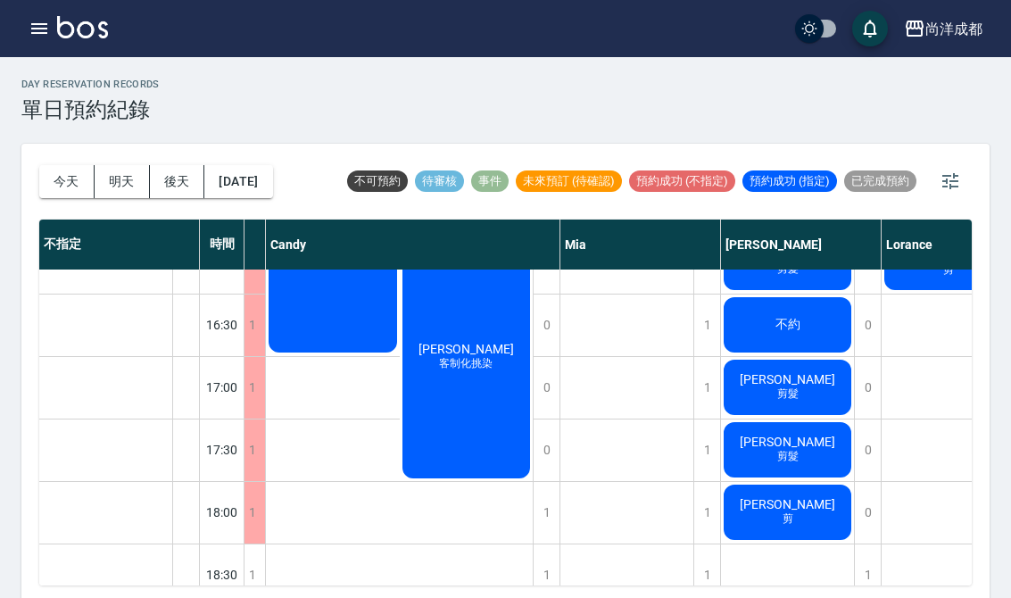
scroll to position [789, 139]
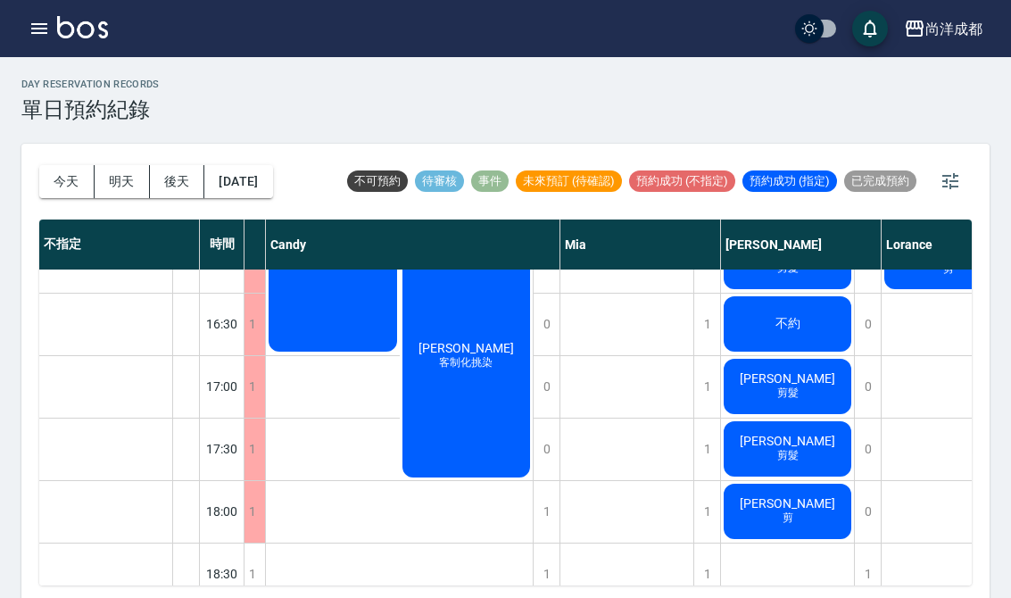
click at [238, 452] on div "[PERSON_NAME]銹 剪髮" at bounding box center [171, 42] width 133 height 997
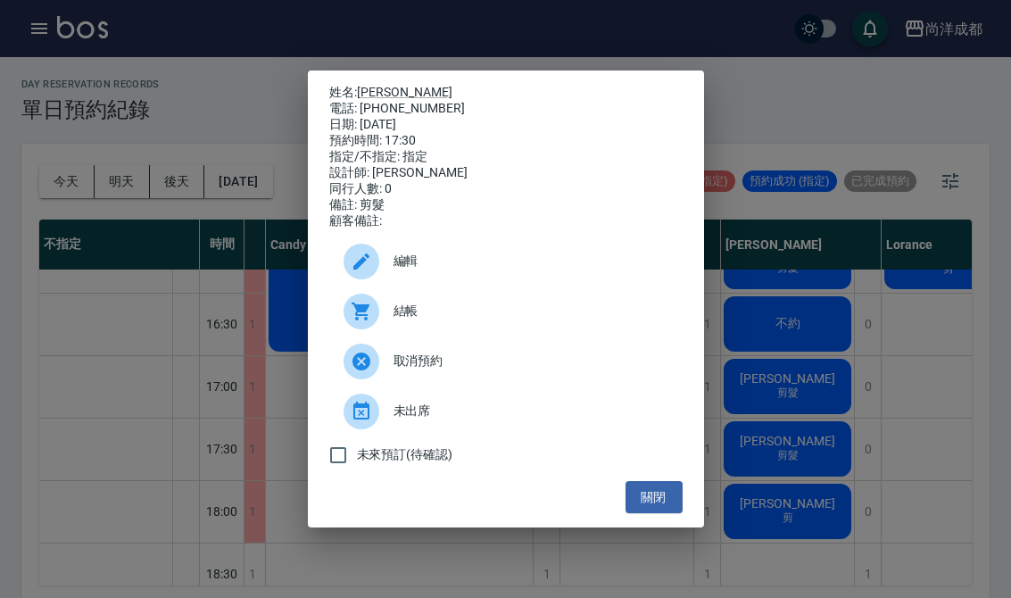
click at [649, 514] on button "關閉" at bounding box center [653, 497] width 57 height 33
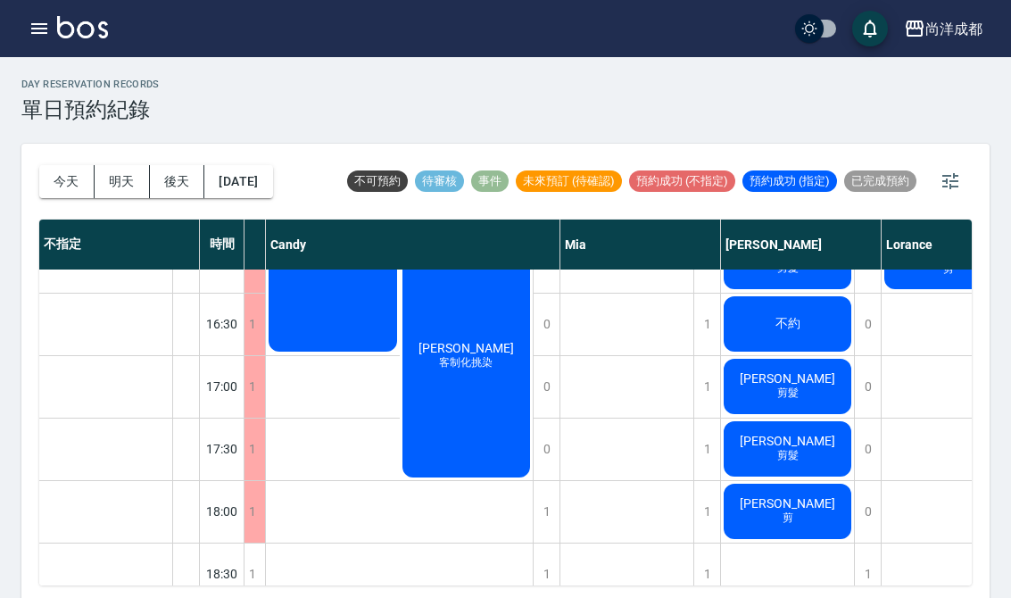
click at [238, 400] on div "蘇紘立 剪髮" at bounding box center [171, 42] width 133 height 997
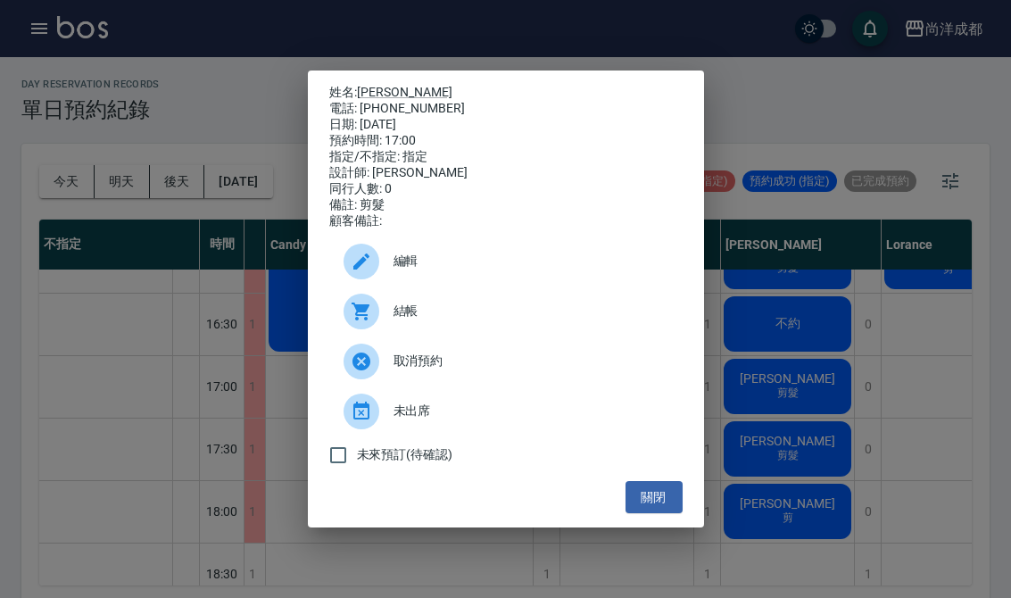
click at [286, 535] on div "姓名: 蘇紘立 電話: 0937545606 日期: 2025/08/10 預約時間: 17:00 指定/不指定: 指定 設計師: Benny 同行人數: 0…" at bounding box center [505, 299] width 1011 height 598
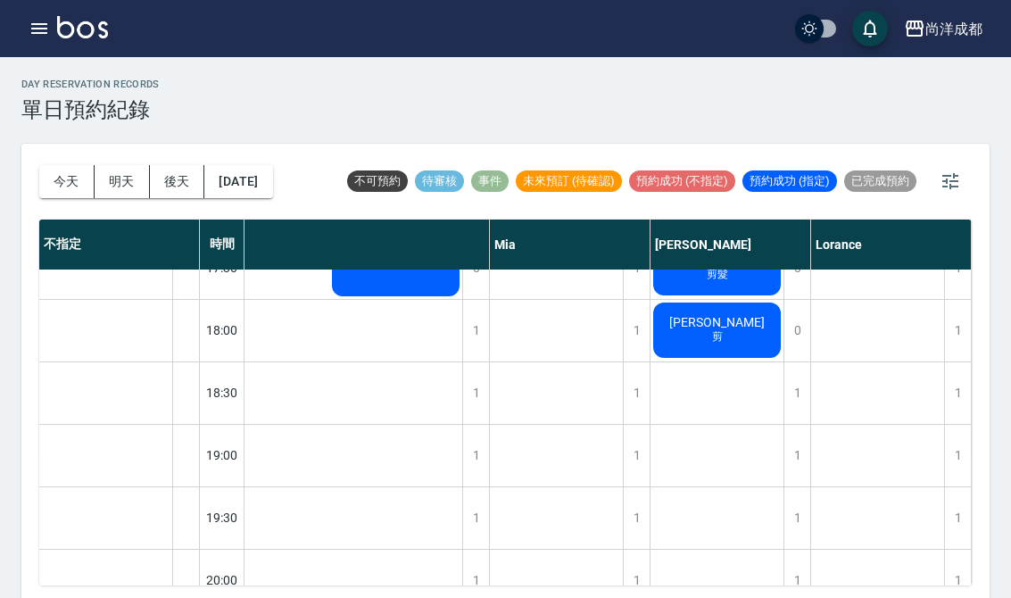
scroll to position [952, 206]
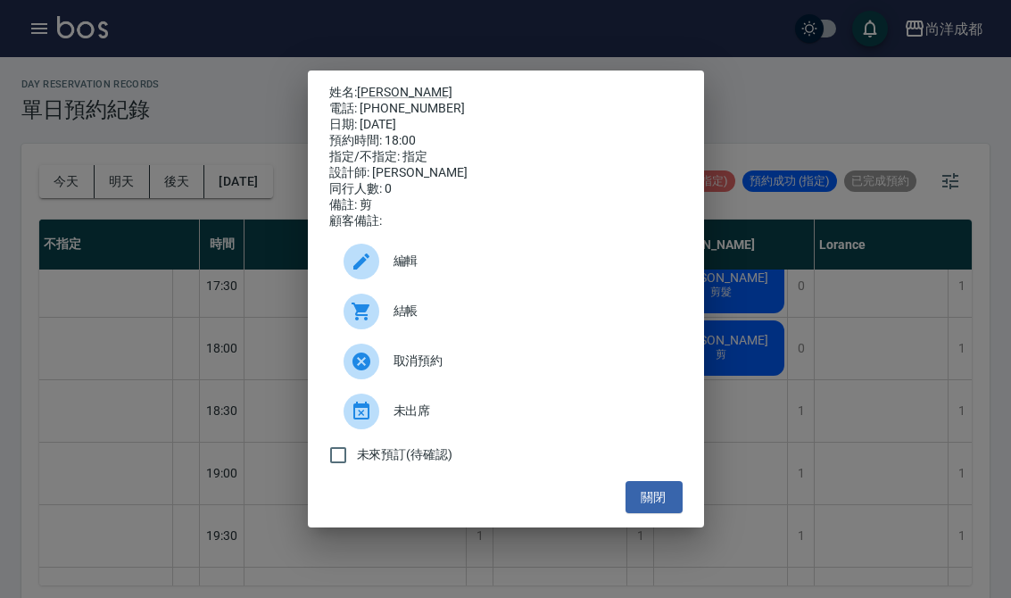
click at [659, 510] on button "關閉" at bounding box center [653, 497] width 57 height 33
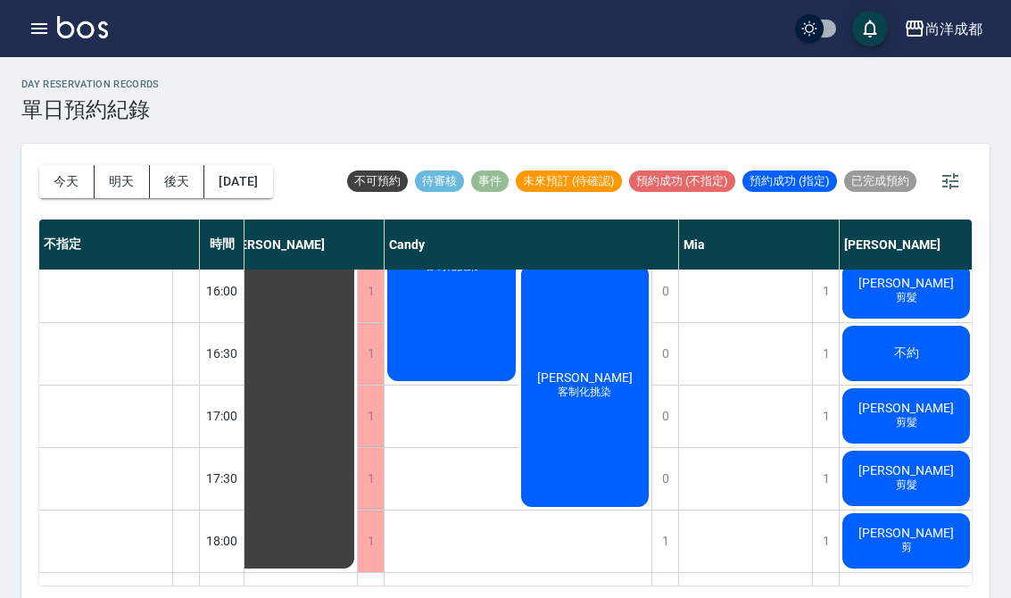
scroll to position [740, 19]
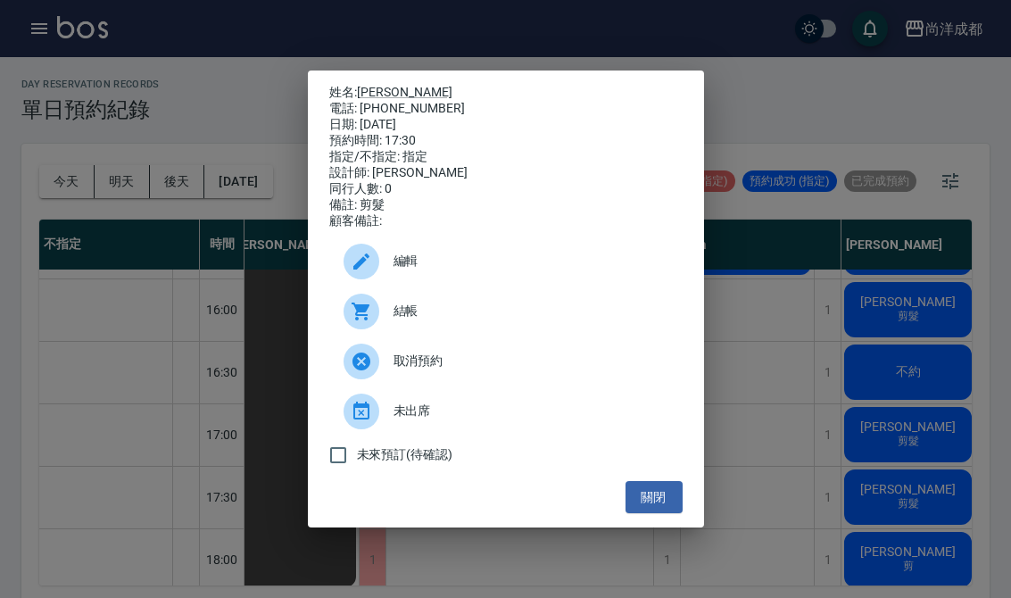
click at [374, 85] on link "[PERSON_NAME]" at bounding box center [404, 92] width 95 height 14
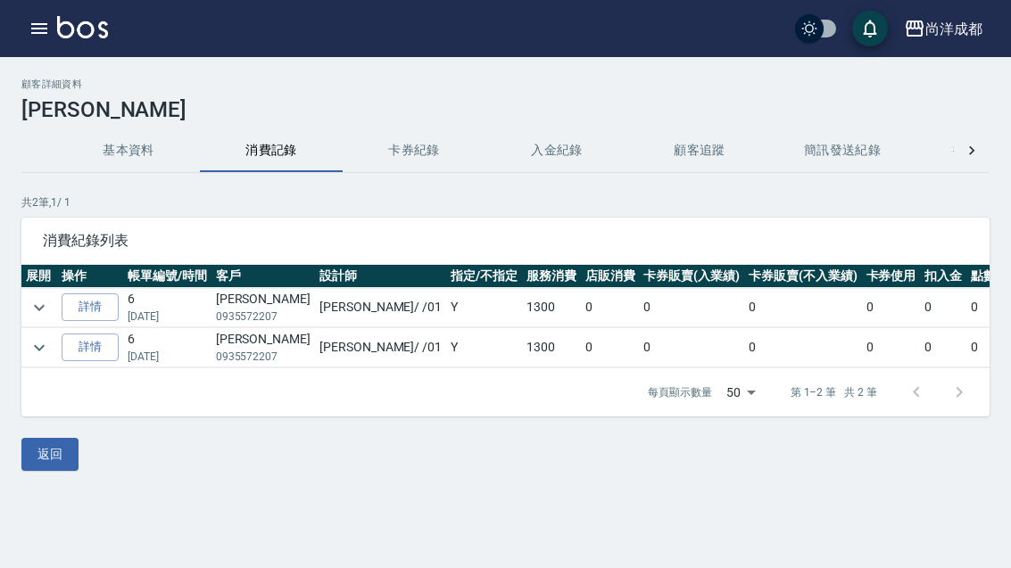
click at [84, 36] on img at bounding box center [82, 27] width 51 height 22
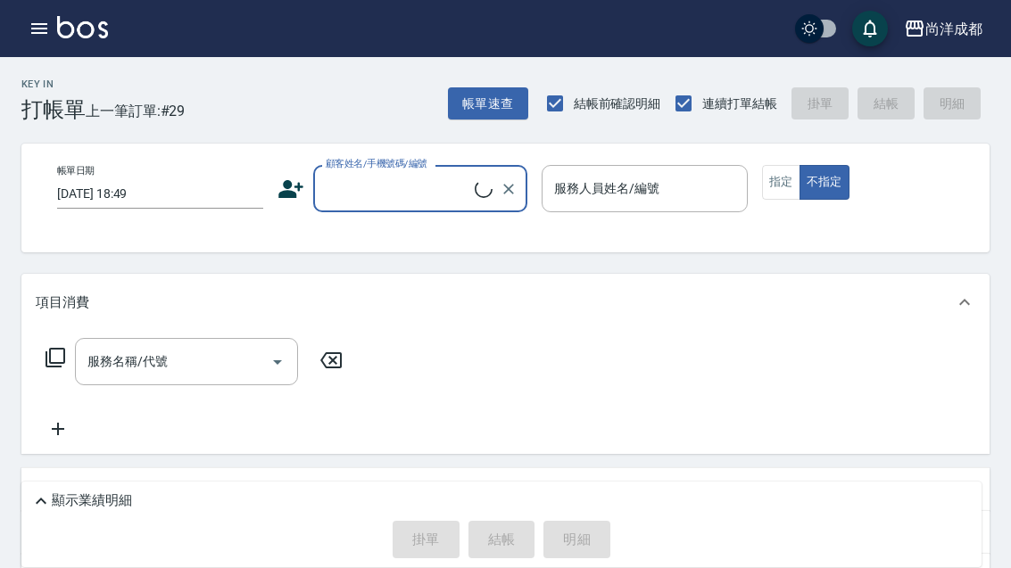
click at [41, 37] on icon "button" at bounding box center [39, 28] width 21 height 21
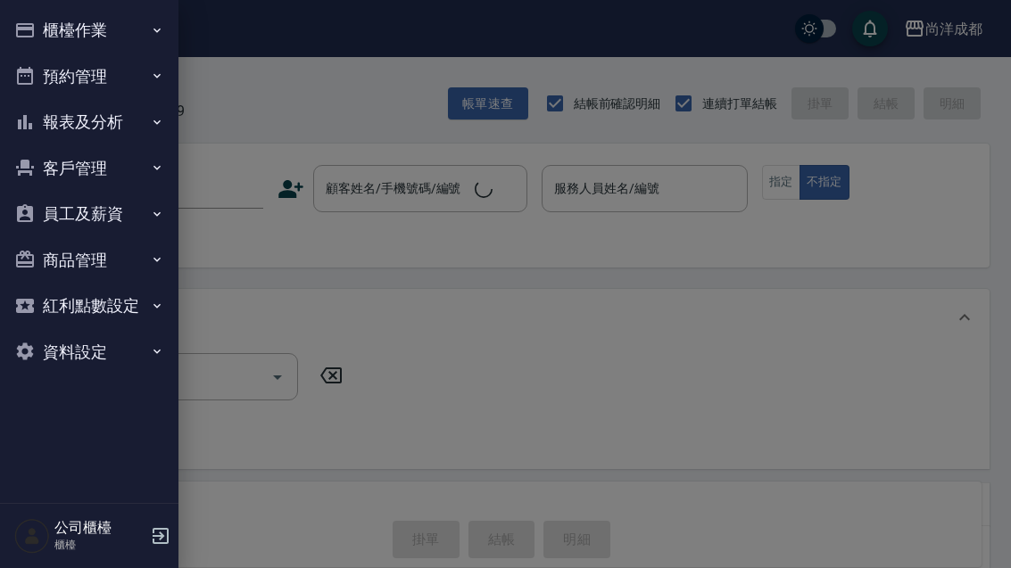
click at [39, 40] on button "櫃檯作業" at bounding box center [89, 30] width 164 height 46
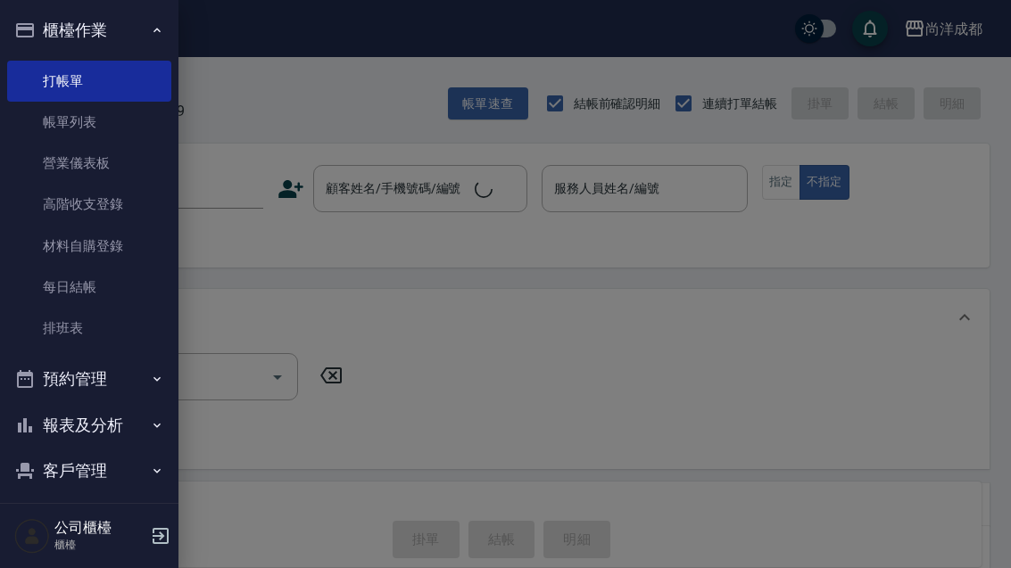
click at [46, 27] on button "櫃檯作業" at bounding box center [89, 30] width 164 height 46
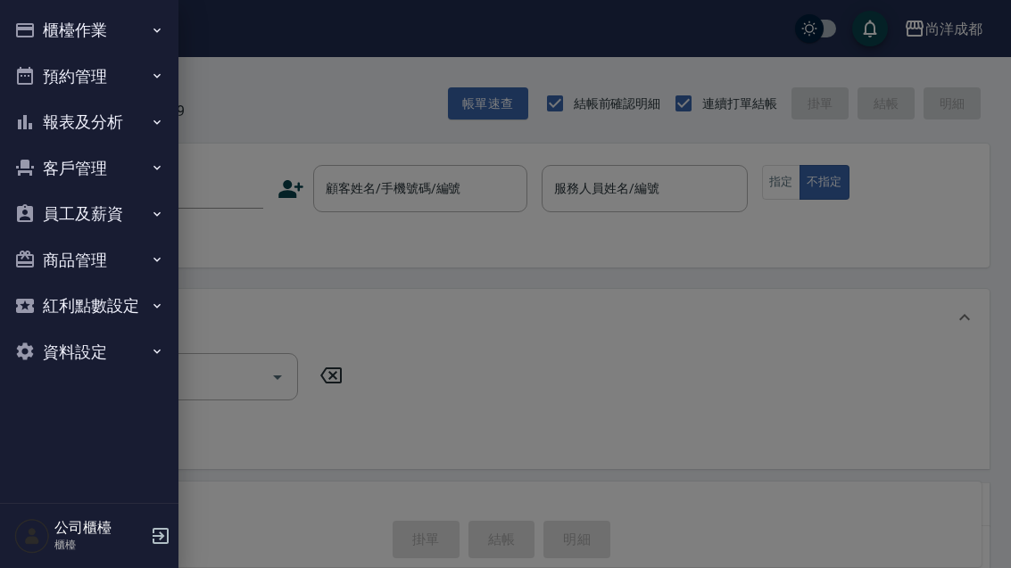
click at [70, 67] on button "預約管理" at bounding box center [89, 77] width 164 height 46
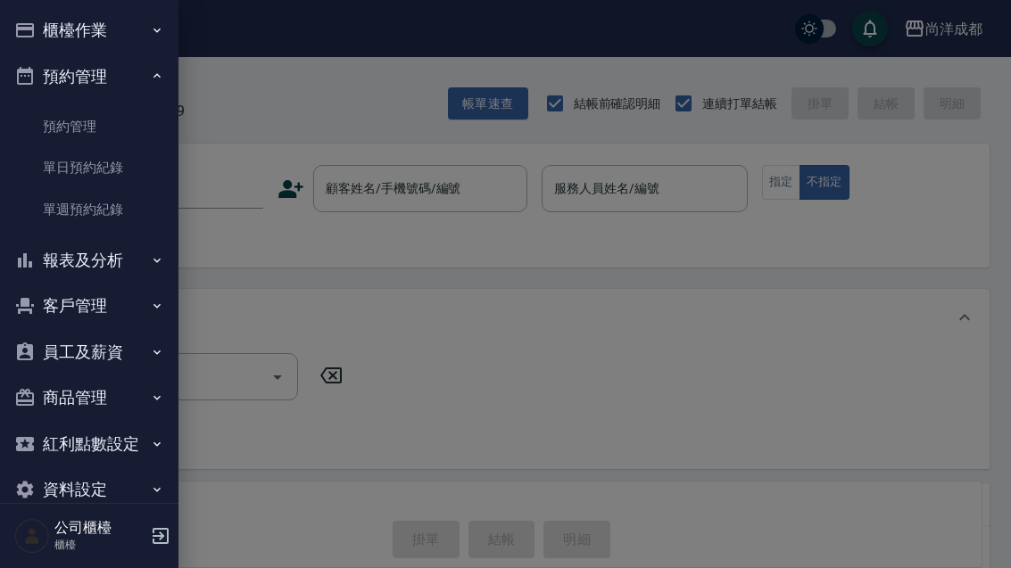
click at [56, 164] on link "單日預約紀錄" at bounding box center [89, 167] width 164 height 41
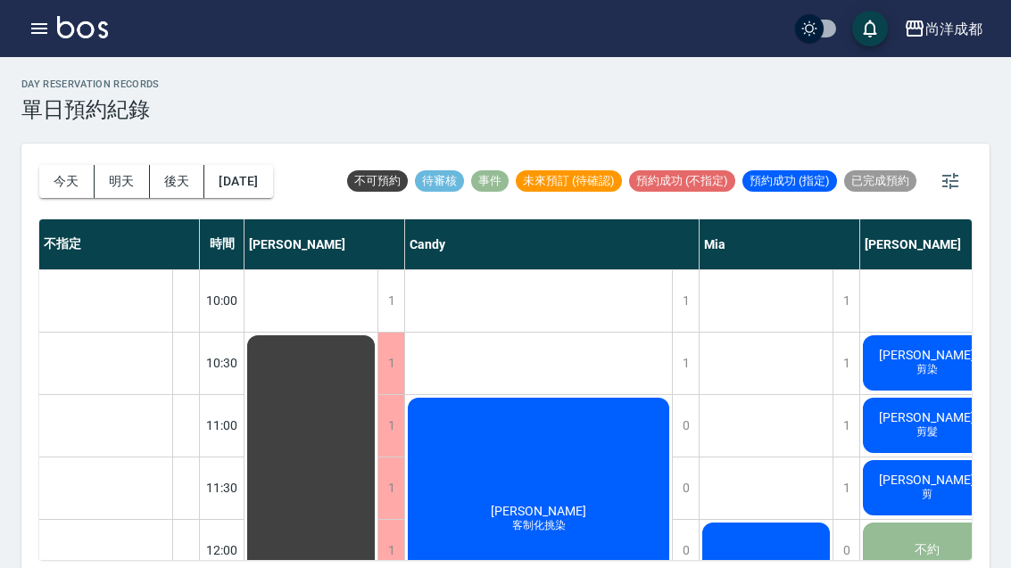
click at [62, 189] on button "今天" at bounding box center [66, 181] width 55 height 33
click at [112, 185] on button "明天" at bounding box center [122, 181] width 55 height 33
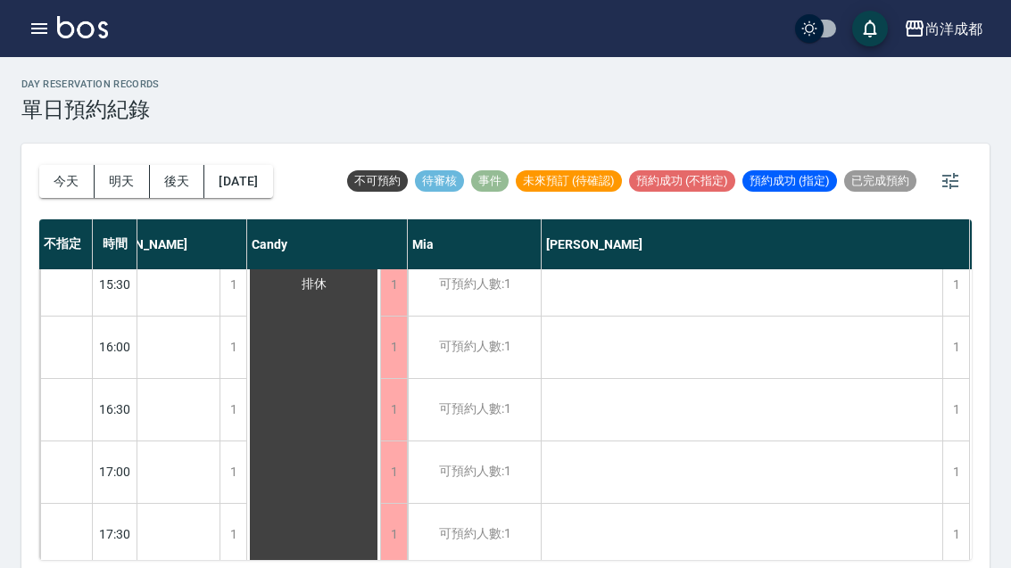
scroll to position [660, 69]
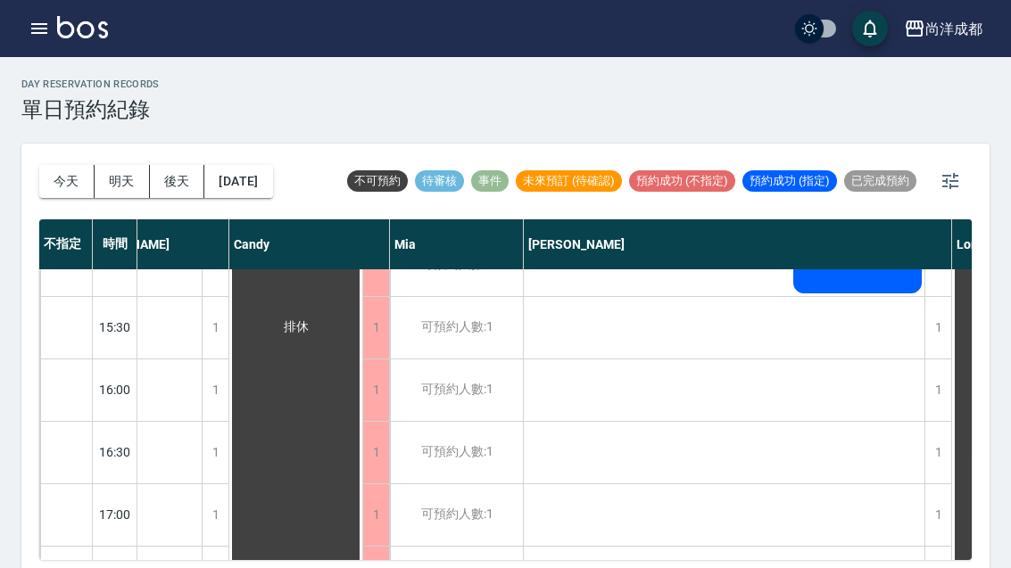
click at [960, 186] on icon "button" at bounding box center [949, 180] width 21 height 21
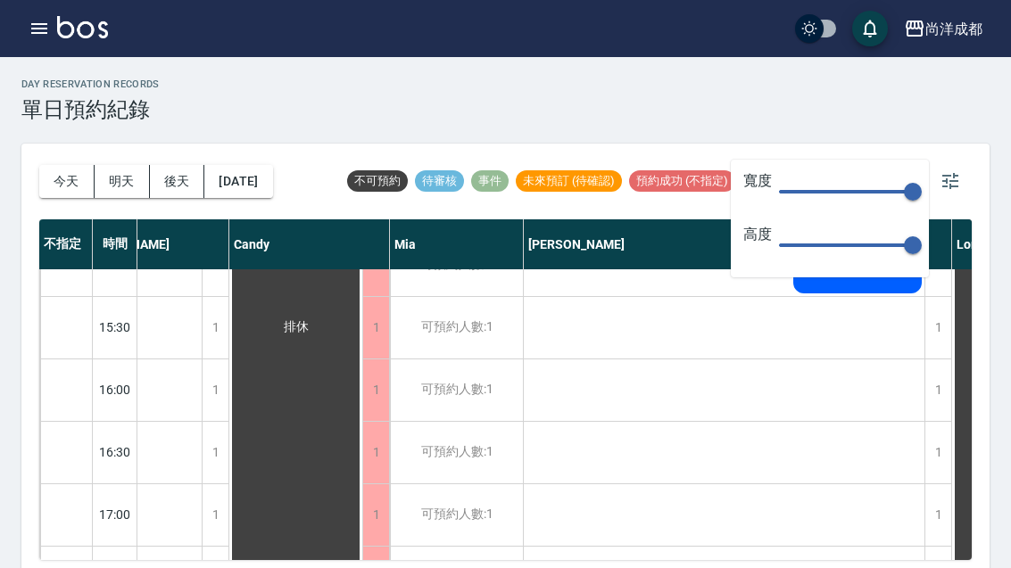
type input "53"
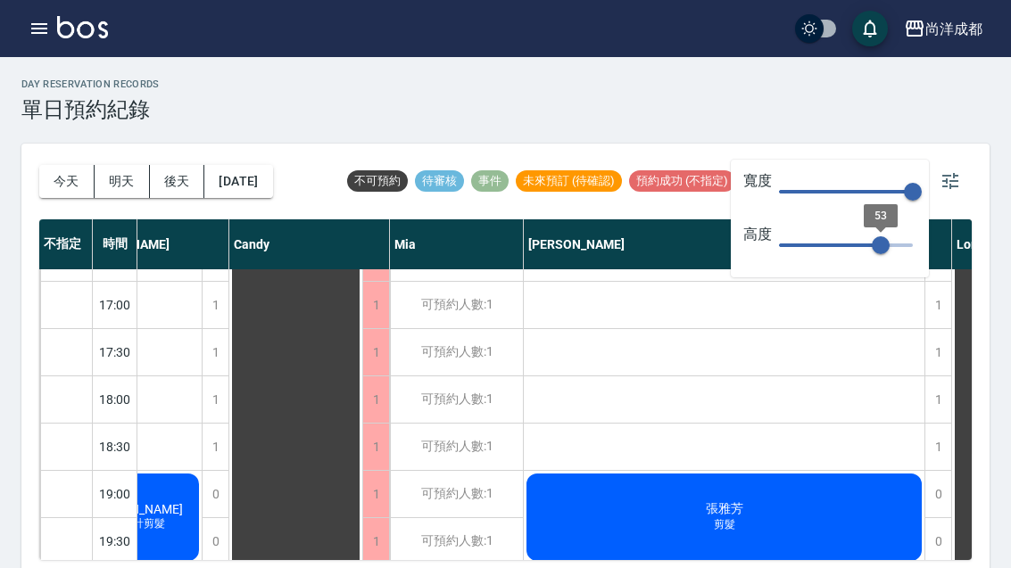
type input "123"
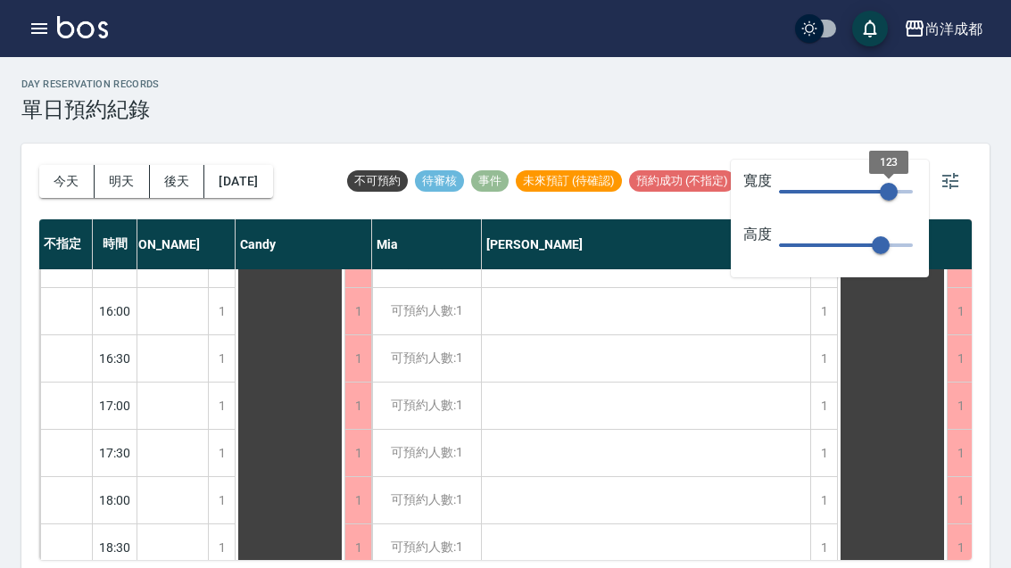
scroll to position [550, 39]
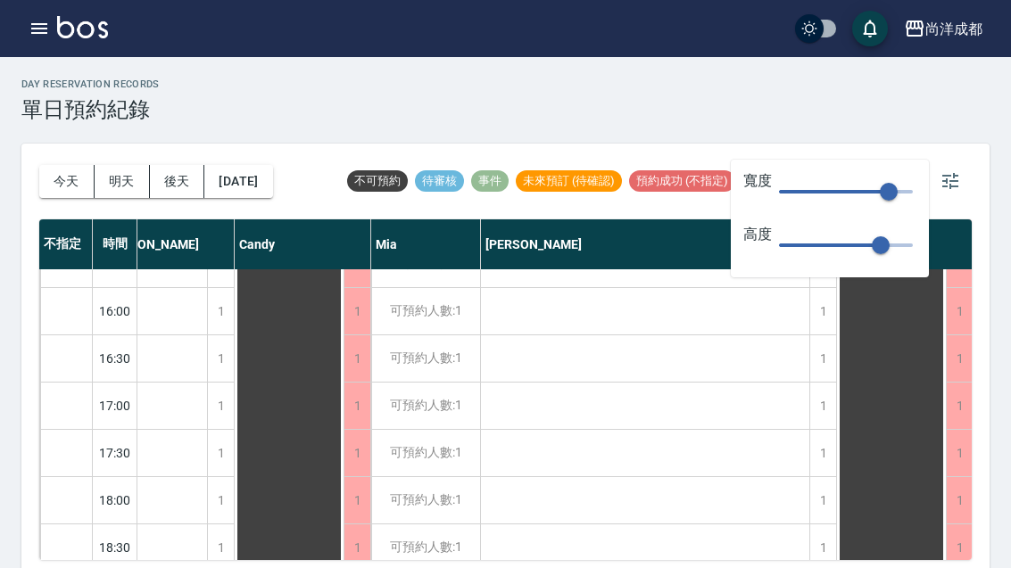
click at [699, 111] on div "day Reservation records 單日預約紀錄" at bounding box center [505, 101] width 968 height 44
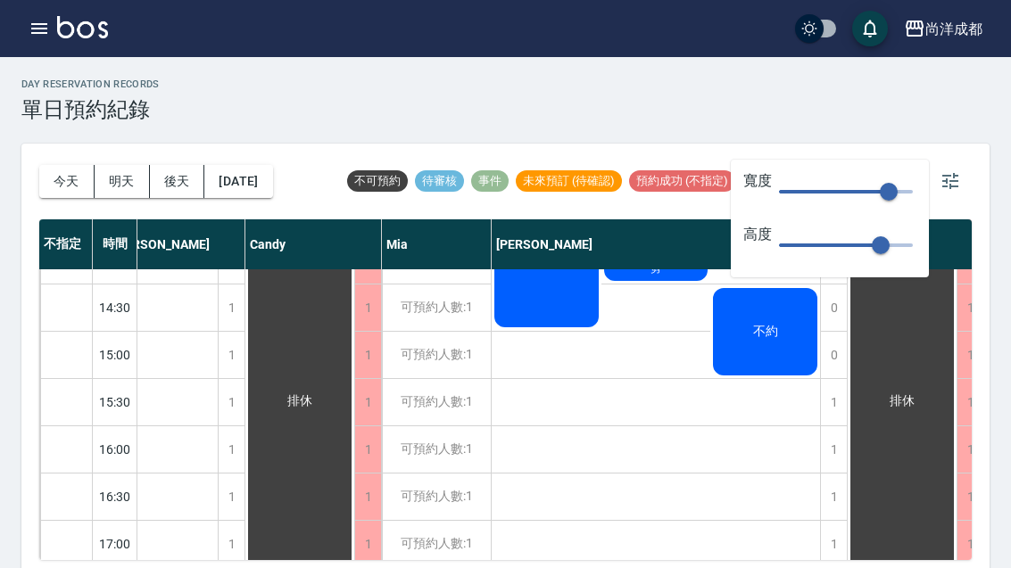
scroll to position [421, 27]
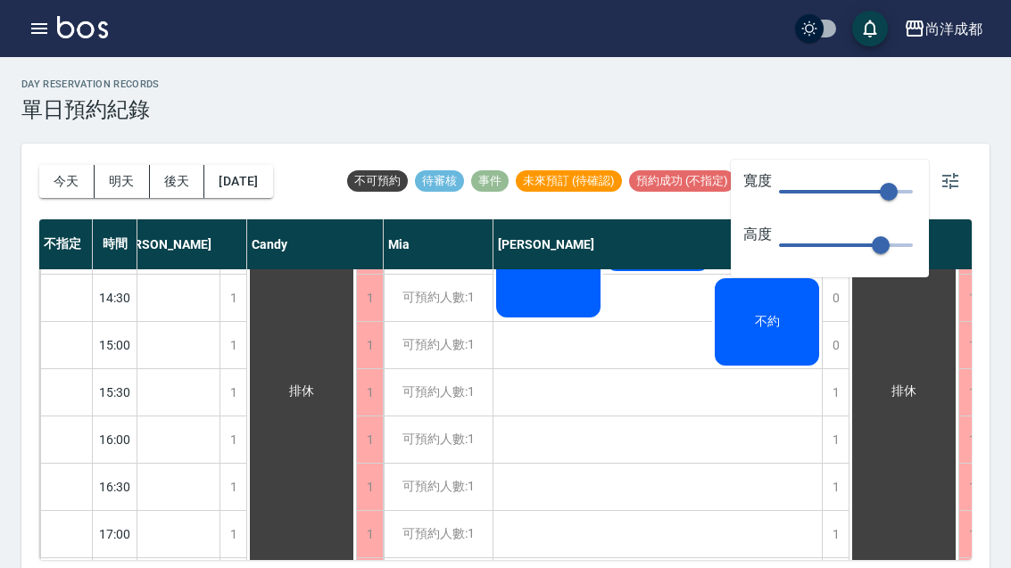
click at [949, 178] on icon "button" at bounding box center [949, 180] width 21 height 21
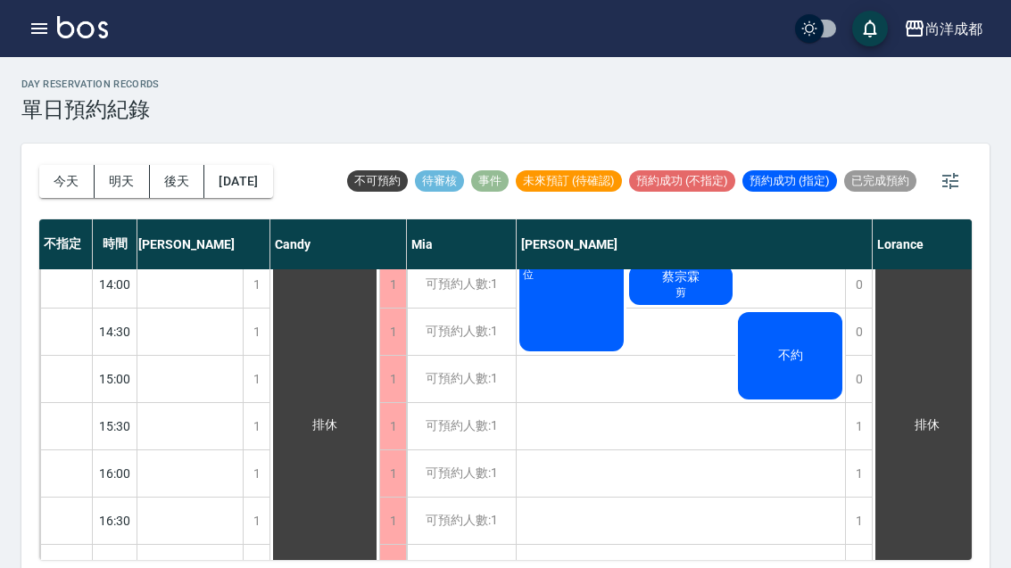
scroll to position [382, 4]
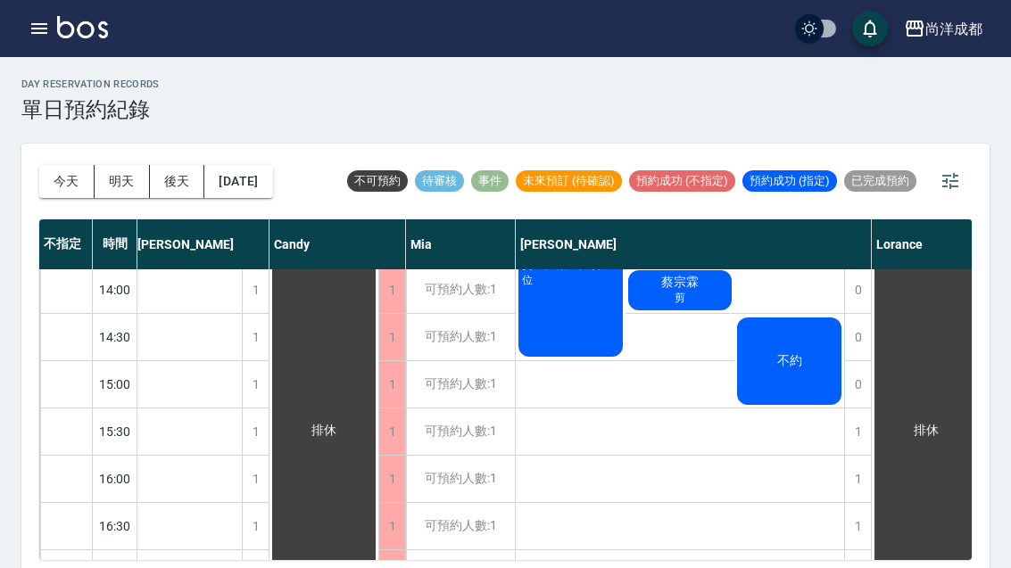
click at [132, 190] on button "明天" at bounding box center [122, 181] width 55 height 33
click at [189, 171] on button "後天" at bounding box center [177, 181] width 55 height 33
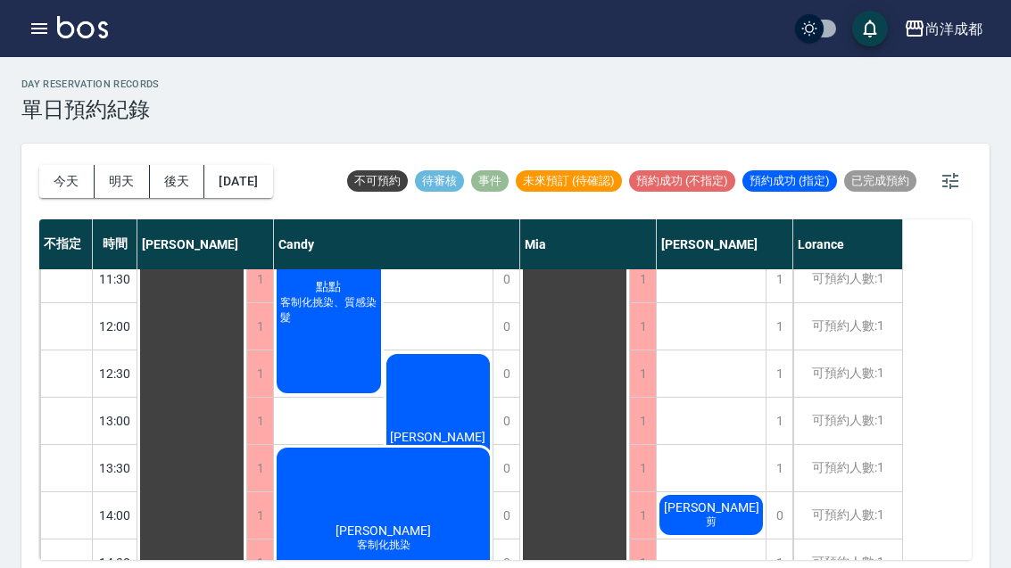
scroll to position [120, 0]
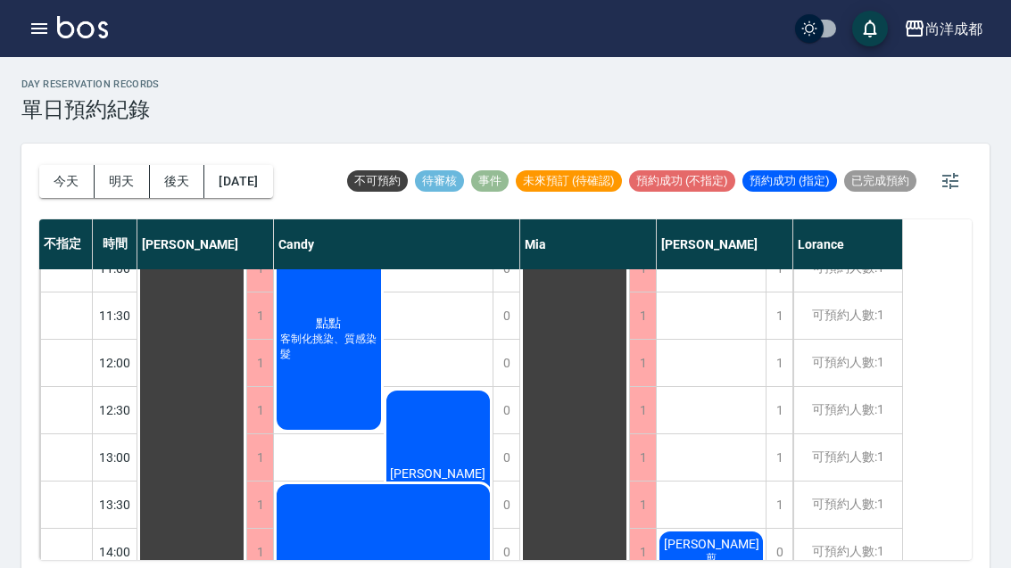
click at [769, 461] on div "1" at bounding box center [778, 457] width 27 height 46
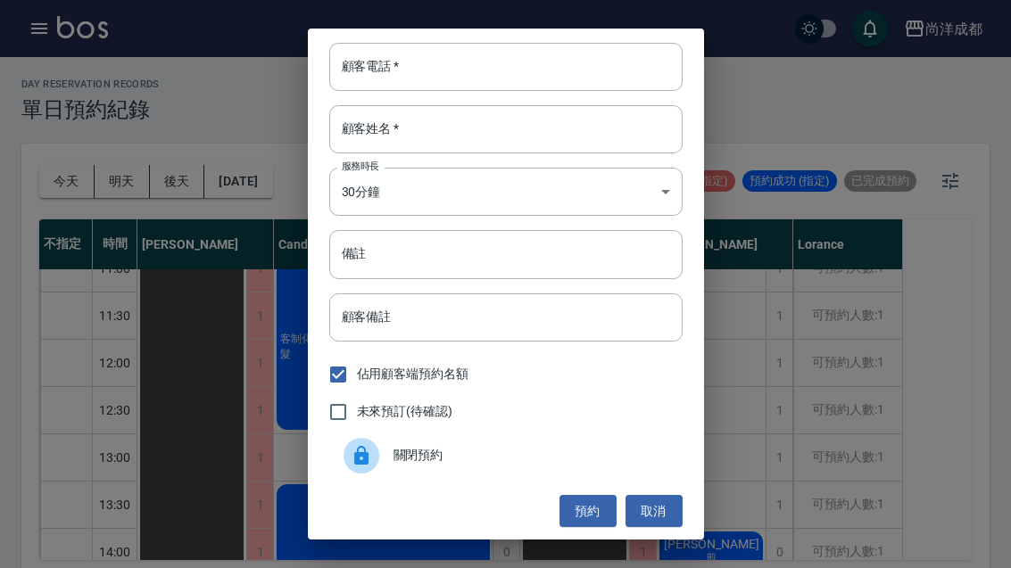
click at [424, 74] on input "顧客電話   *" at bounding box center [505, 67] width 353 height 48
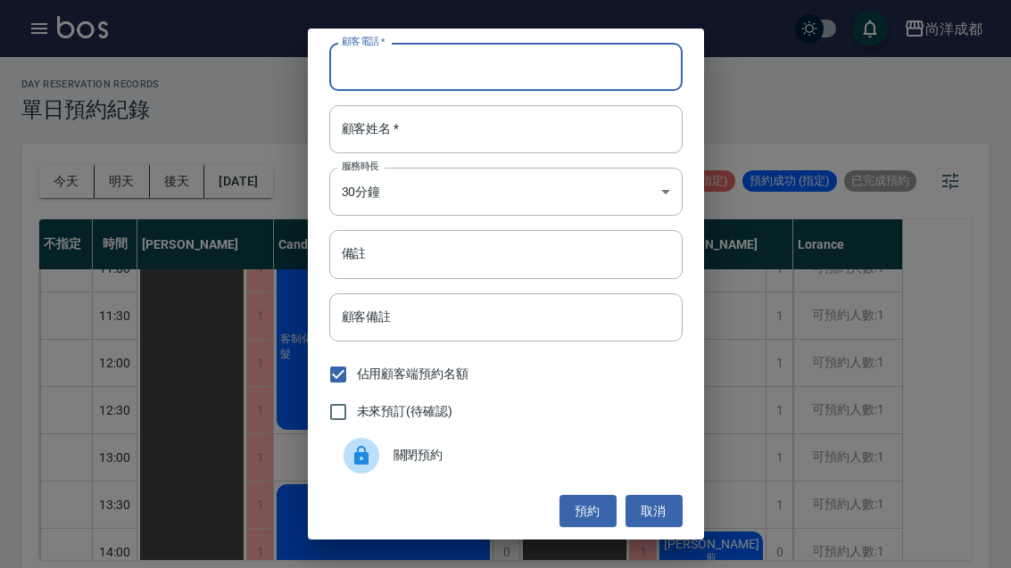
click at [535, 152] on input "顧客姓名   *" at bounding box center [505, 129] width 353 height 48
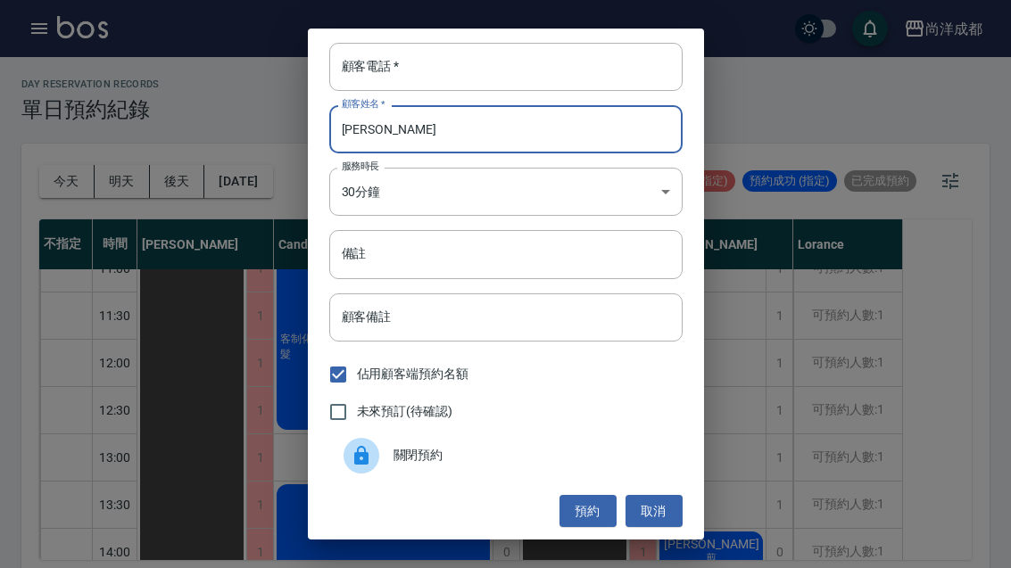
type input "[PERSON_NAME]"
click at [465, 70] on input "顧客電話   *" at bounding box center [505, 67] width 353 height 48
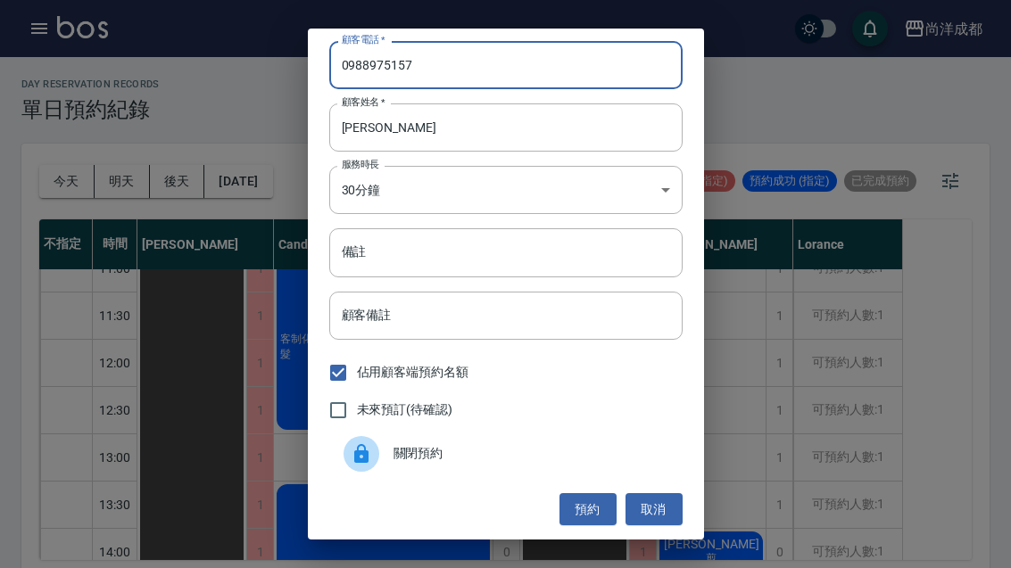
scroll to position [0, 0]
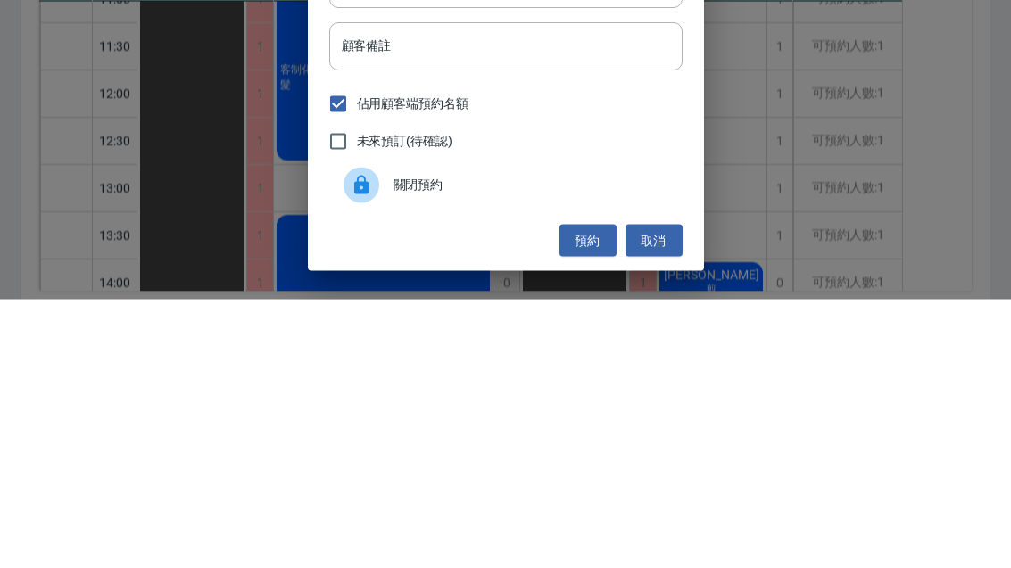
type input "0988975157"
click at [626, 292] on input "顧客備註" at bounding box center [505, 316] width 353 height 48
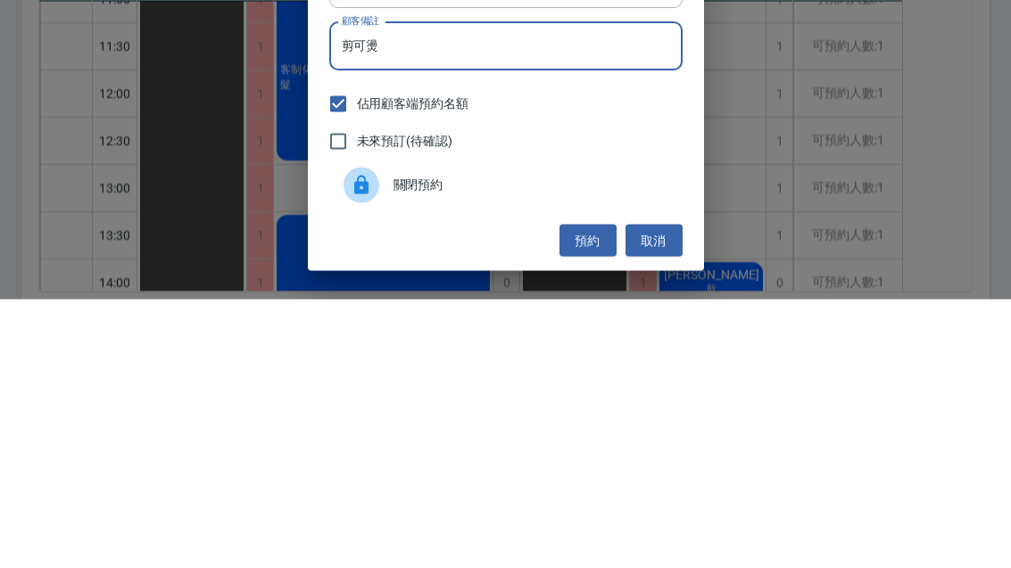
type input "剪可燙"
click at [568, 429] on div "關閉預約" at bounding box center [505, 454] width 353 height 50
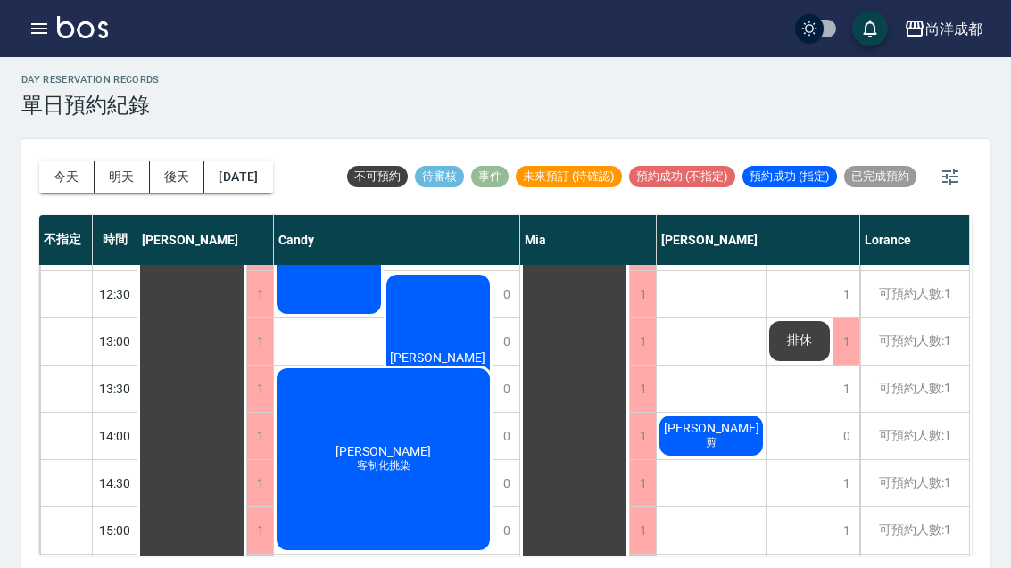
scroll to position [182, 0]
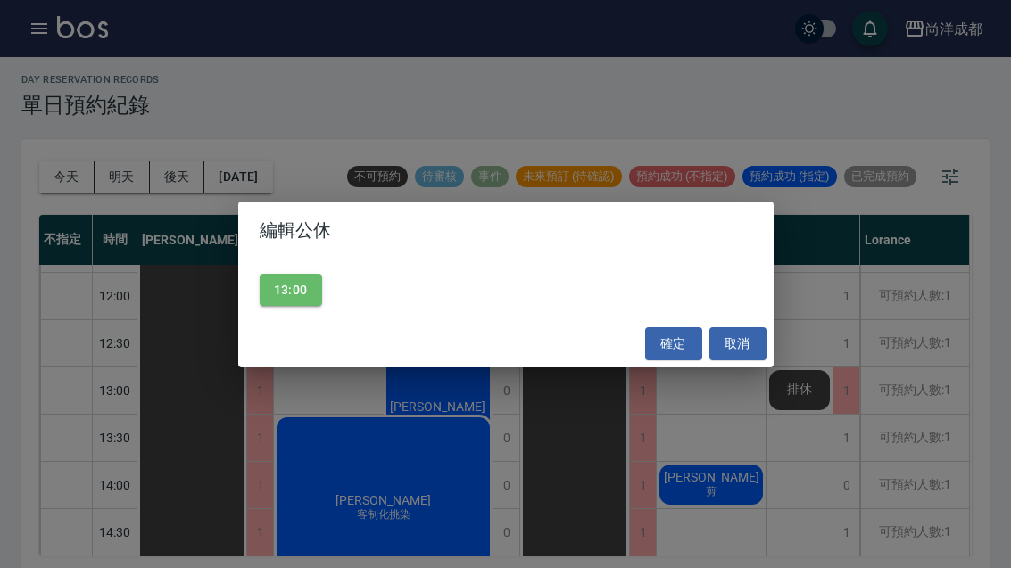
click at [842, 388] on div "編輯公休 13:00 確定 取消" at bounding box center [505, 284] width 1011 height 568
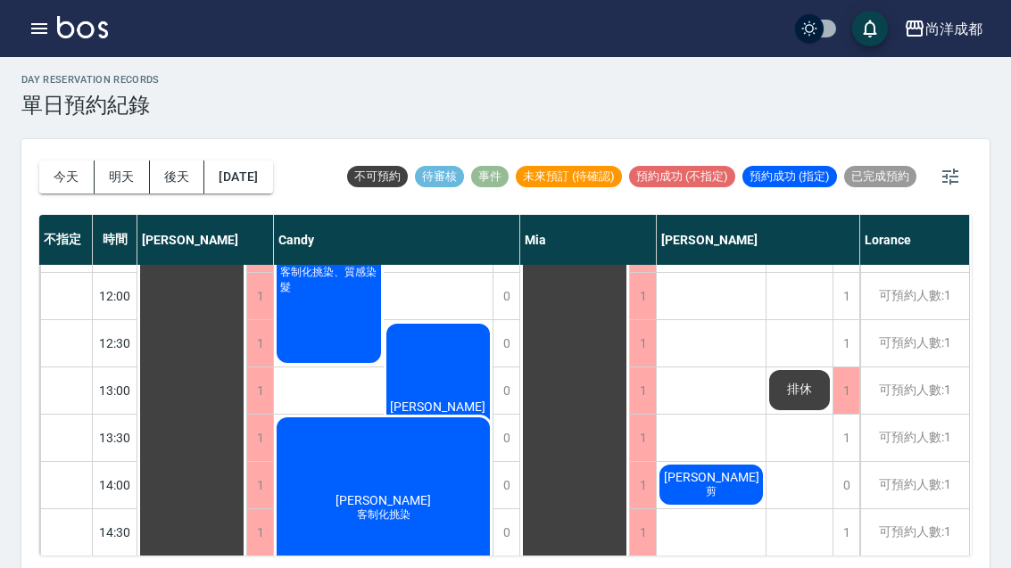
click at [837, 382] on div "1" at bounding box center [845, 391] width 27 height 46
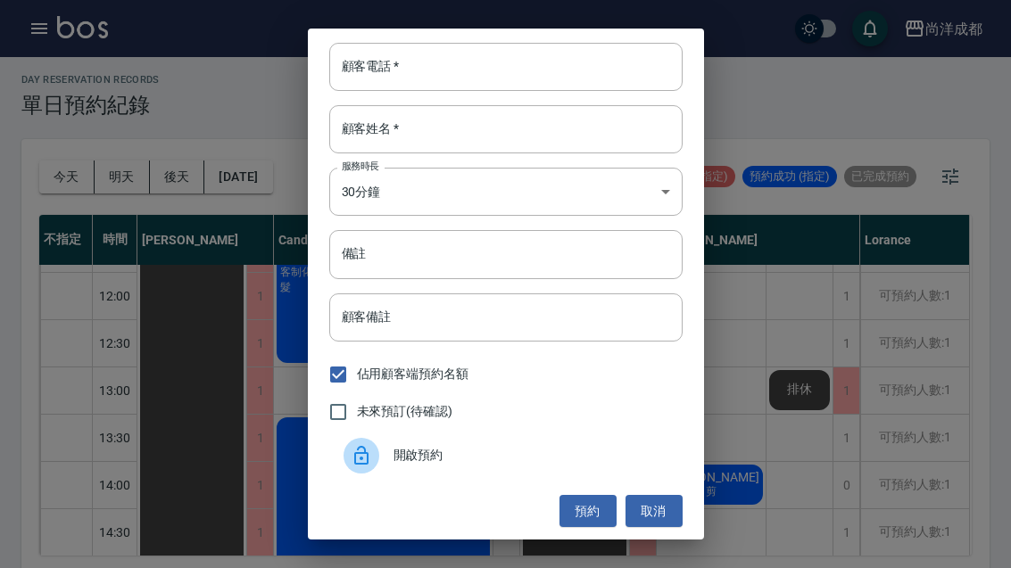
click at [654, 528] on button "取消" at bounding box center [653, 511] width 57 height 33
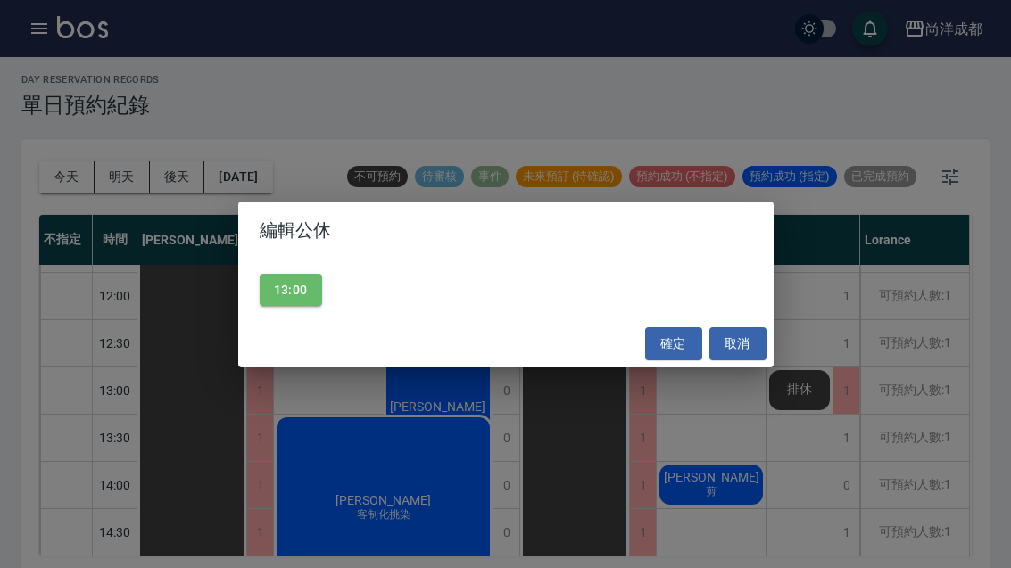
click at [293, 307] on button "13:00" at bounding box center [291, 290] width 62 height 33
click at [674, 360] on button "確定" at bounding box center [673, 343] width 57 height 33
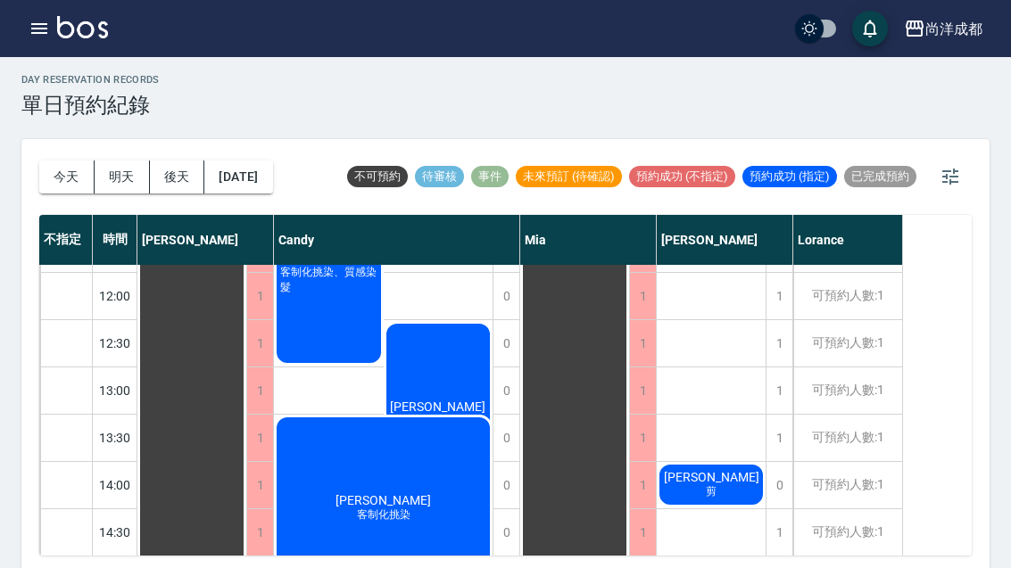
click at [775, 391] on div "1" at bounding box center [778, 391] width 27 height 46
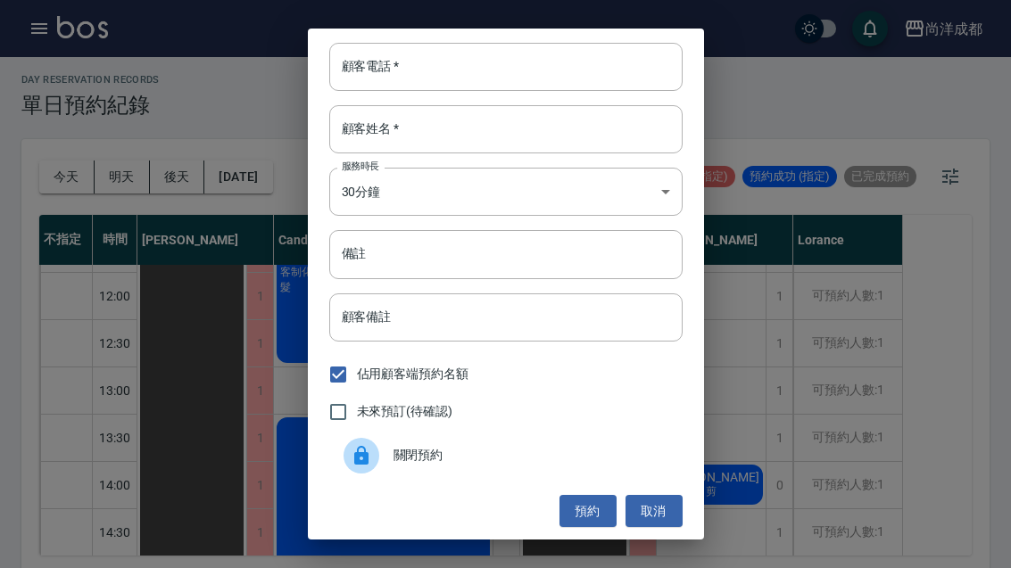
click at [519, 91] on input "顧客電話   *" at bounding box center [505, 67] width 353 height 48
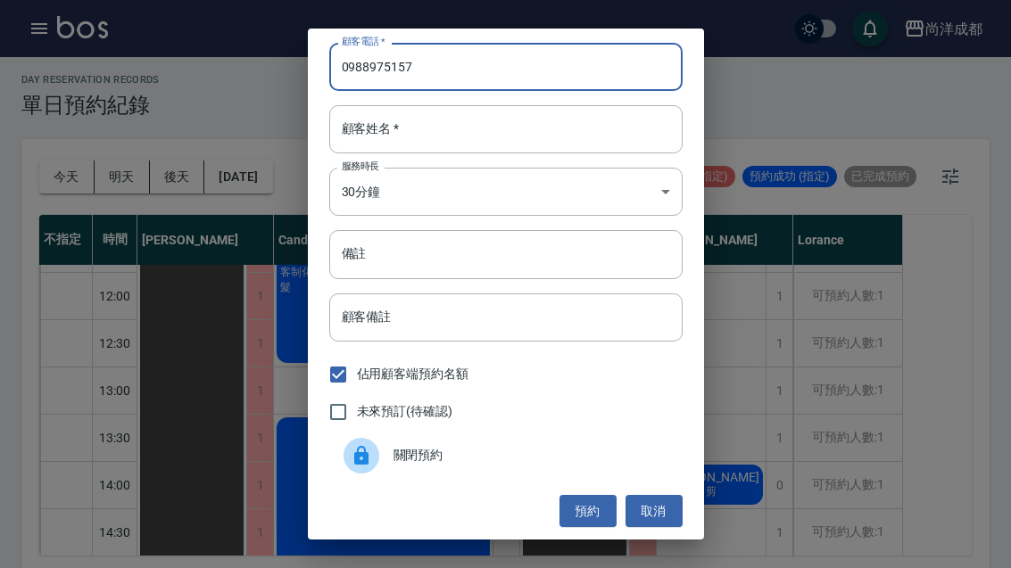
type input "0988975157"
click at [505, 153] on input "顧客姓名   *" at bounding box center [505, 129] width 353 height 48
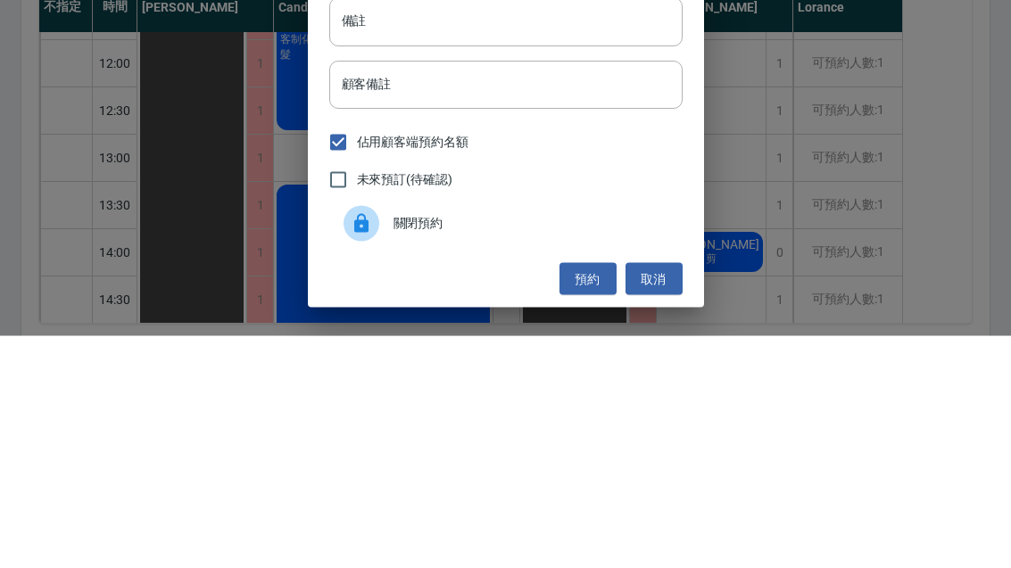
type input "[PERSON_NAME]"
click at [617, 294] on input "顧客備註" at bounding box center [505, 318] width 353 height 48
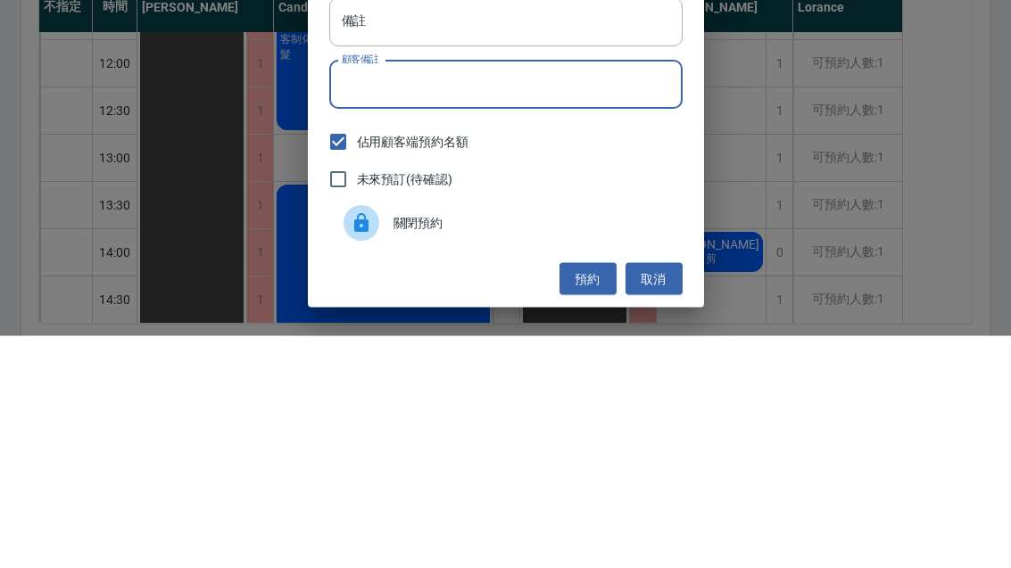
click at [498, 230] on input "備註" at bounding box center [505, 254] width 353 height 48
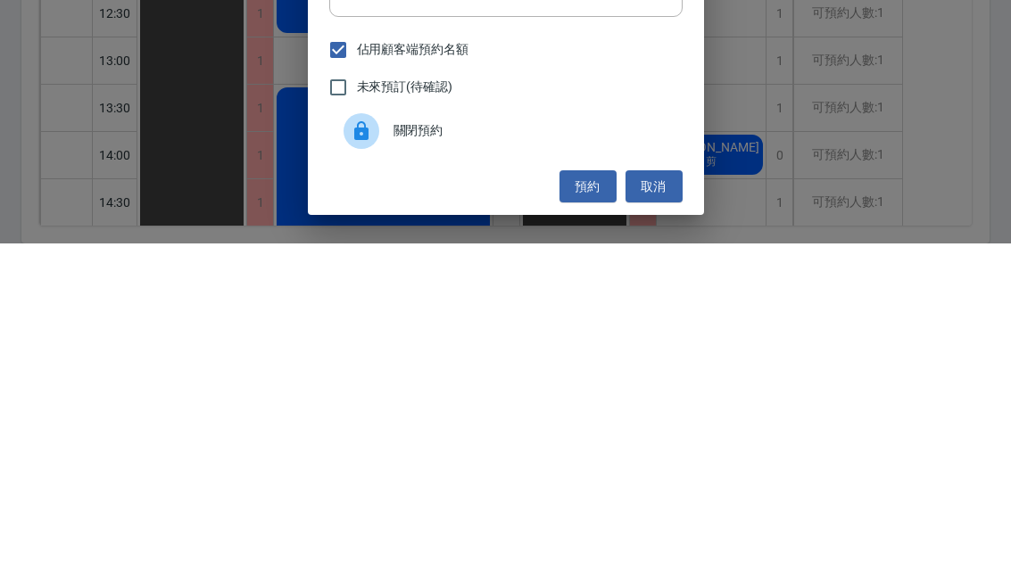
type input "剪可燙"
click at [591, 495] on button "預約" at bounding box center [587, 511] width 57 height 33
